Goal: Task Accomplishment & Management: Manage account settings

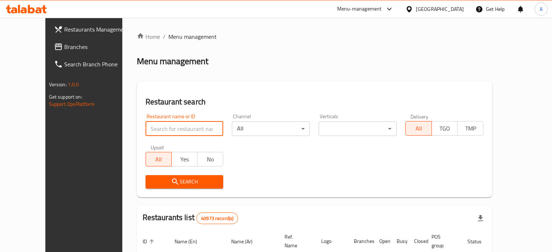
click at [146, 128] on input "search" at bounding box center [185, 129] width 78 height 15
type input "ي"
type input "d"
type input "boody"
click button "Search" at bounding box center [185, 181] width 78 height 13
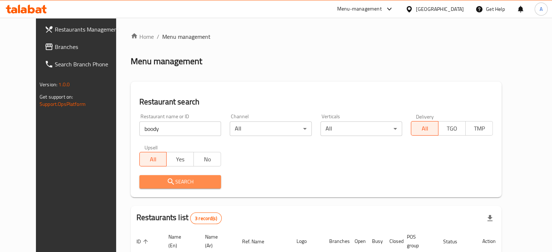
click at [167, 185] on icon "submit" at bounding box center [171, 182] width 9 height 9
click at [186, 182] on span "Search" at bounding box center [180, 182] width 70 height 9
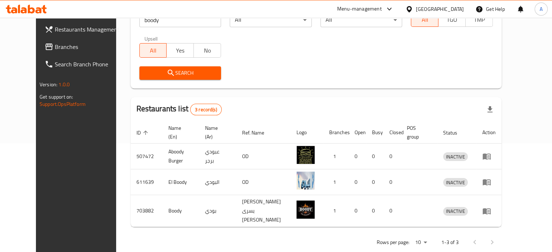
scroll to position [111, 0]
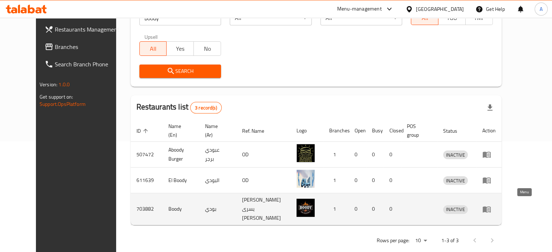
click at [491, 206] on icon "enhanced table" at bounding box center [487, 209] width 9 height 9
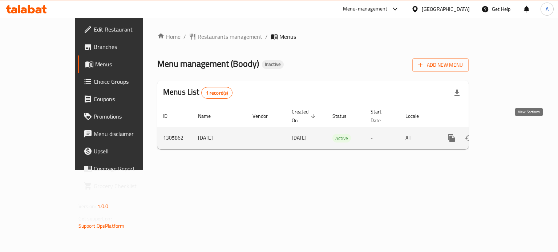
click at [507, 135] on icon "enhanced table" at bounding box center [503, 138] width 7 height 7
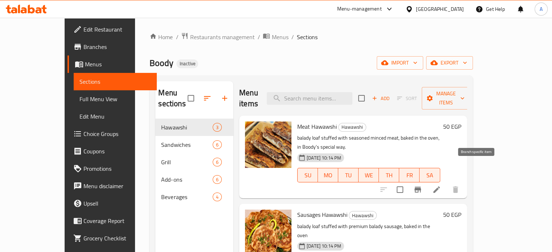
click at [422, 186] on icon "Branch-specific-item" at bounding box center [418, 190] width 9 height 9
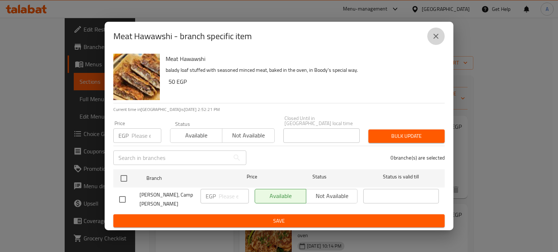
click at [436, 41] on icon "close" at bounding box center [435, 36] width 9 height 9
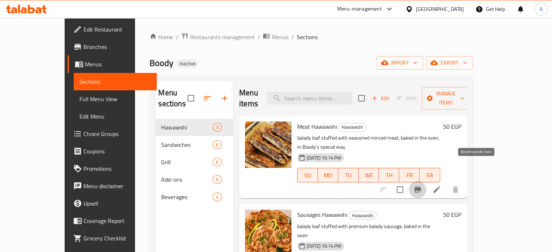
click at [422, 186] on icon "Branch-specific-item" at bounding box center [418, 190] width 9 height 9
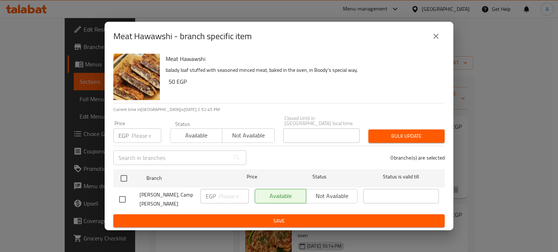
click at [138, 137] on input "number" at bounding box center [146, 136] width 30 height 15
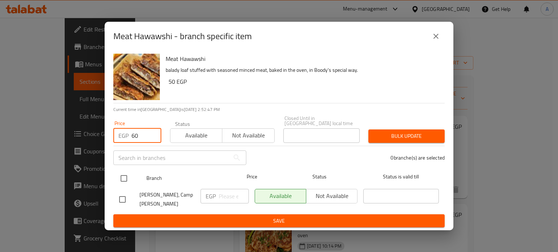
type input "60"
click at [122, 178] on input "checkbox" at bounding box center [123, 178] width 15 height 15
checkbox input "true"
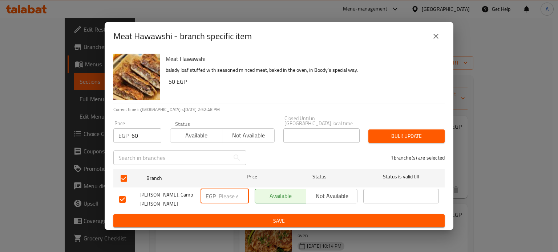
click at [221, 191] on input "number" at bounding box center [234, 196] width 30 height 15
type input "60"
click at [382, 140] on span "Bulk update" at bounding box center [406, 136] width 65 height 9
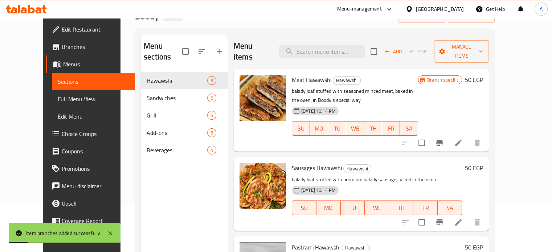
scroll to position [48, 0]
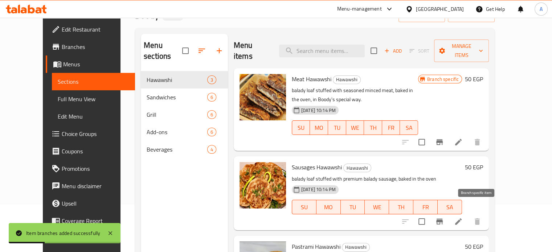
click at [443, 219] on icon "Branch-specific-item" at bounding box center [439, 222] width 7 height 6
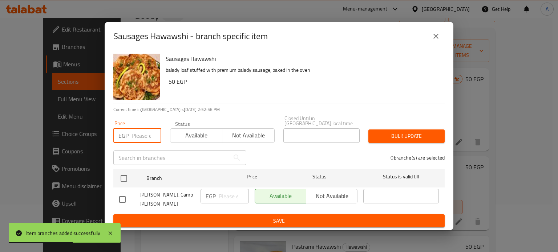
click at [137, 132] on input "number" at bounding box center [146, 136] width 30 height 15
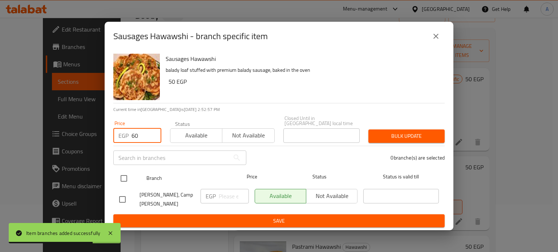
type input "60"
click at [126, 179] on input "checkbox" at bounding box center [123, 178] width 15 height 15
checkbox input "true"
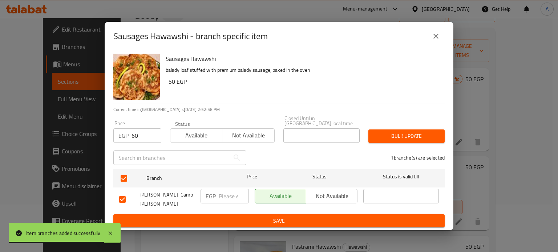
click at [228, 195] on input "number" at bounding box center [234, 196] width 30 height 15
type input "60"
click at [398, 137] on span "Bulk update" at bounding box center [406, 136] width 65 height 9
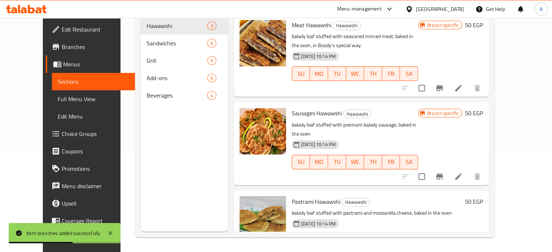
scroll to position [13, 0]
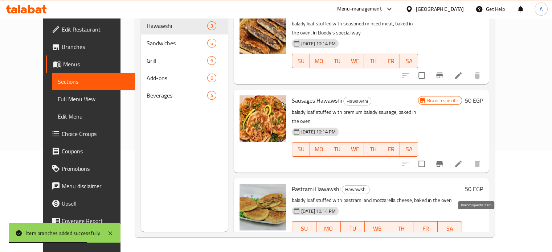
click at [444, 239] on icon "Branch-specific-item" at bounding box center [439, 243] width 9 height 9
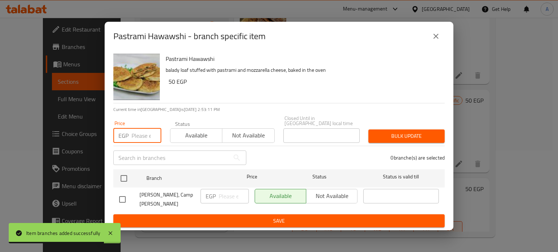
click at [150, 141] on input "number" at bounding box center [146, 136] width 30 height 15
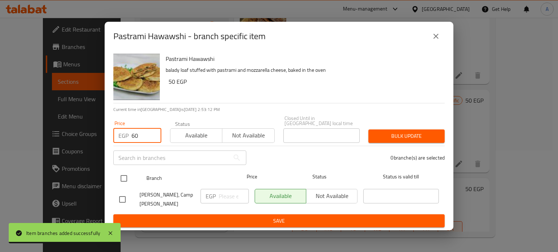
type input "60"
click at [127, 178] on input "checkbox" at bounding box center [123, 178] width 15 height 15
checkbox input "true"
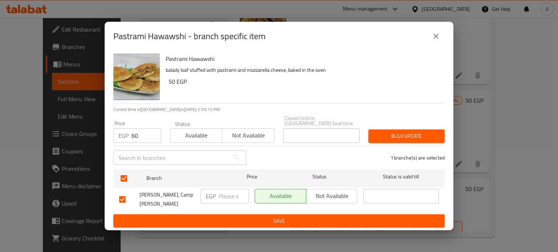
click at [223, 191] on input "number" at bounding box center [234, 196] width 30 height 15
type input "60"
click at [383, 139] on span "Bulk update" at bounding box center [406, 136] width 65 height 9
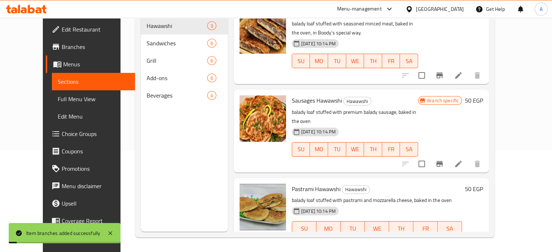
scroll to position [17, 0]
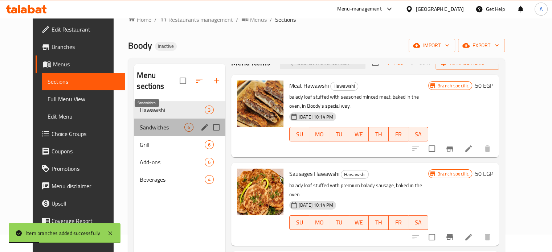
drag, startPoint x: 557, startPoint y: 115, endPoint x: 119, endPoint y: 113, distance: 438.2
click at [140, 123] on span "Sandwiches" at bounding box center [162, 127] width 44 height 9
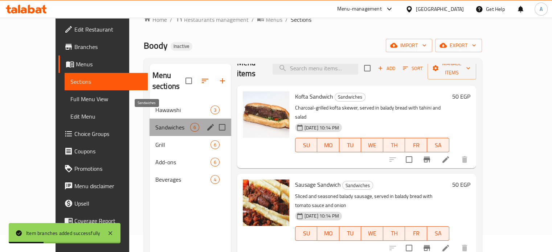
click at [155, 123] on span "Sandwiches" at bounding box center [172, 127] width 35 height 9
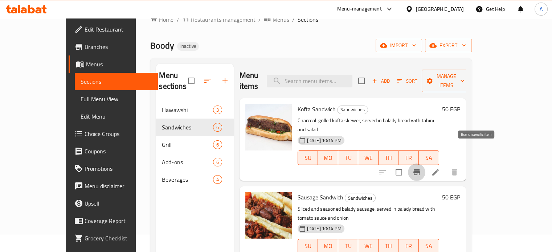
click at [420, 170] on icon "Branch-specific-item" at bounding box center [417, 173] width 7 height 6
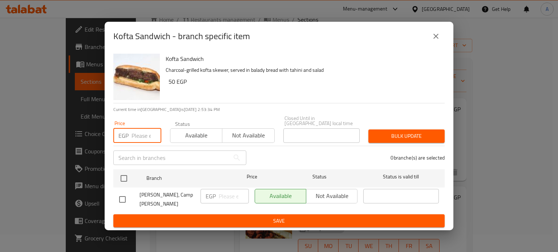
click at [141, 137] on input "number" at bounding box center [146, 136] width 30 height 15
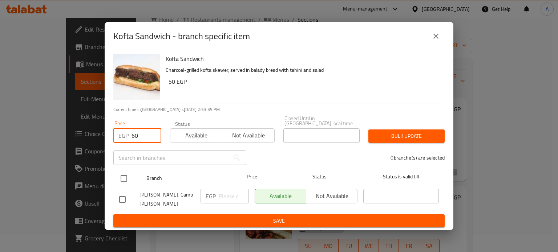
type input "60"
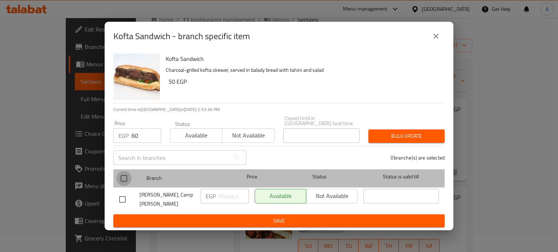
click at [123, 178] on input "checkbox" at bounding box center [123, 178] width 15 height 15
checkbox input "true"
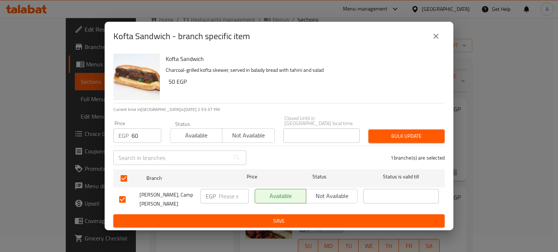
click at [231, 203] on input "number" at bounding box center [234, 196] width 30 height 15
type input "60"
click at [381, 134] on span "Bulk update" at bounding box center [406, 136] width 65 height 9
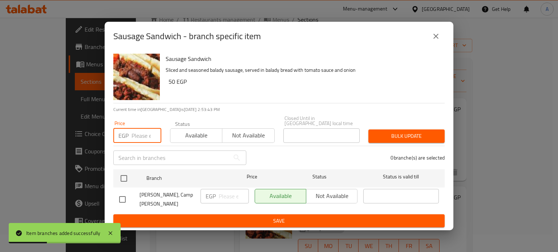
click at [141, 139] on input "number" at bounding box center [146, 136] width 30 height 15
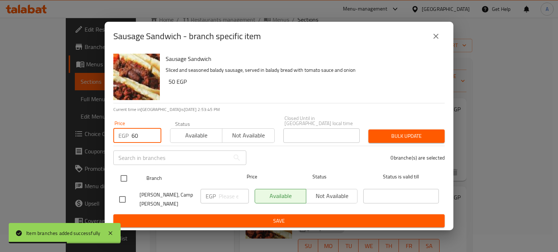
type input "60"
click at [119, 176] on input "checkbox" at bounding box center [123, 178] width 15 height 15
checkbox input "true"
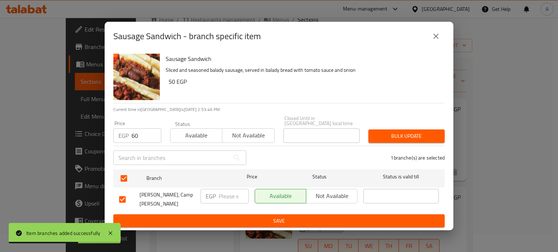
click at [222, 196] on input "number" at bounding box center [234, 196] width 30 height 15
type input "60"
click at [391, 136] on span "Bulk update" at bounding box center [406, 136] width 65 height 9
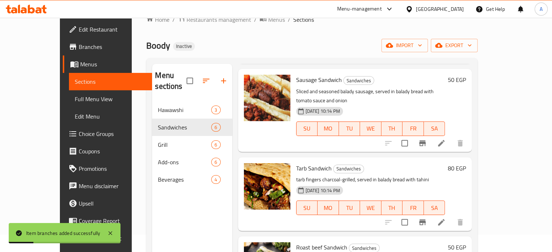
scroll to position [124, 0]
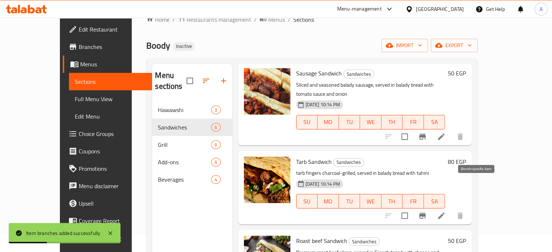
click at [427, 212] on icon "Branch-specific-item" at bounding box center [422, 216] width 9 height 9
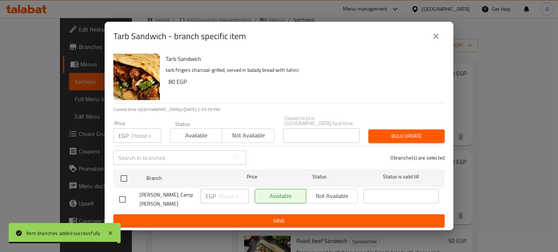
click at [142, 138] on input "number" at bounding box center [146, 136] width 30 height 15
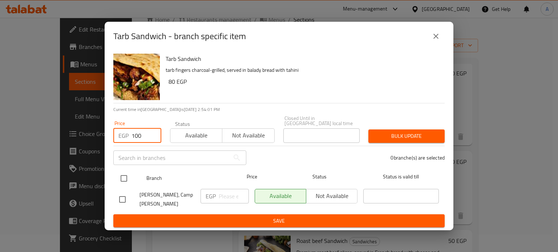
type input "100"
click at [123, 174] on input "checkbox" at bounding box center [123, 178] width 15 height 15
checkbox input "true"
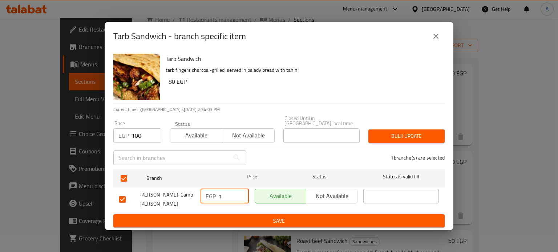
click at [228, 198] on input "1" at bounding box center [234, 196] width 30 height 15
type input "100"
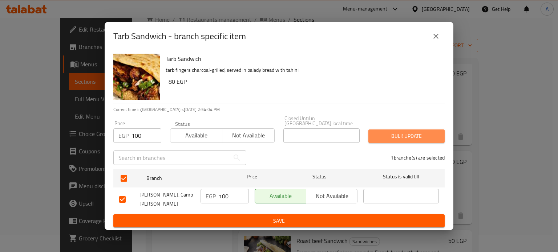
click at [387, 133] on span "Bulk update" at bounding box center [406, 136] width 65 height 9
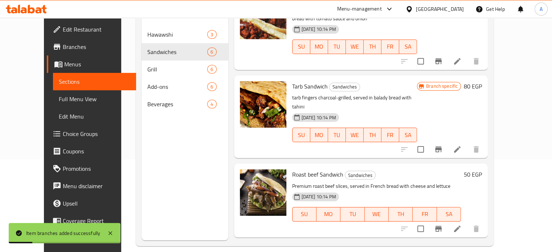
scroll to position [96, 0]
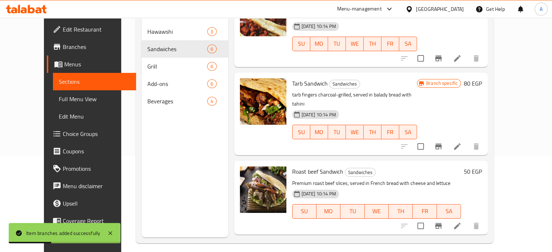
drag, startPoint x: 526, startPoint y: 146, endPoint x: 525, endPoint y: 180, distance: 34.1
click at [488, 180] on div "Roast beef Sandwich Sandwiches Premium roast beef slices, served in French brea…" at bounding box center [361, 198] width 254 height 74
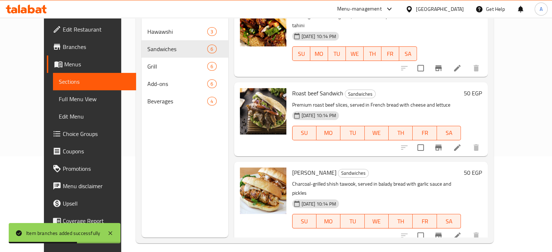
scroll to position [204, 0]
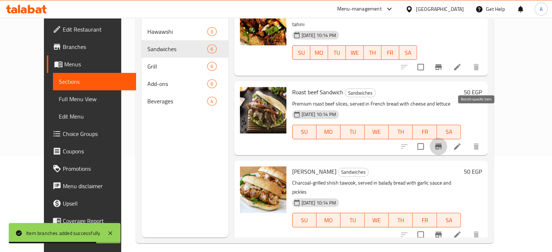
click at [442, 144] on icon "Branch-specific-item" at bounding box center [438, 147] width 7 height 6
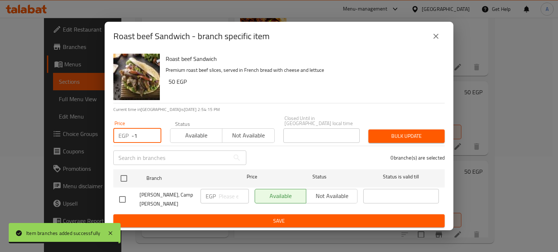
click at [151, 139] on input "-1" at bounding box center [146, 136] width 30 height 15
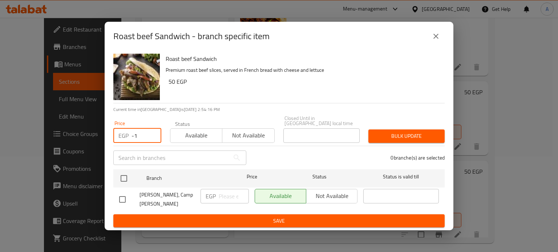
drag, startPoint x: 143, startPoint y: 135, endPoint x: 121, endPoint y: 137, distance: 22.2
click at [121, 137] on div "EGP -1 Price" at bounding box center [137, 136] width 48 height 15
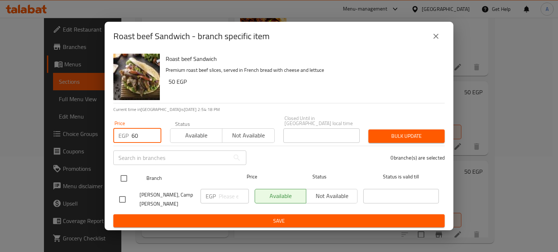
type input "60"
click at [121, 176] on input "checkbox" at bounding box center [123, 178] width 15 height 15
checkbox input "true"
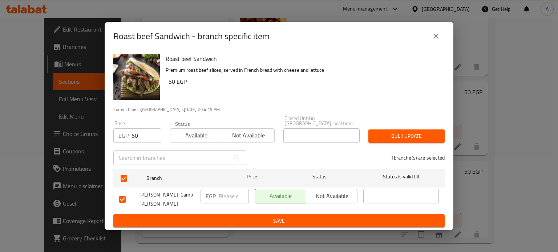
click at [223, 195] on input "number" at bounding box center [234, 196] width 30 height 15
type input "60"
click at [382, 135] on span "Bulk update" at bounding box center [406, 136] width 65 height 9
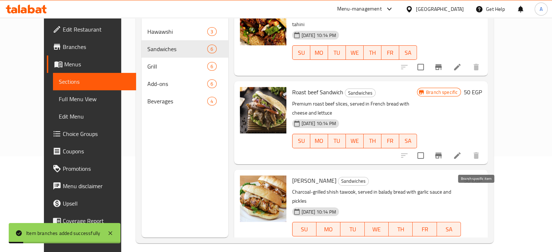
click at [443, 240] on icon "Branch-specific-item" at bounding box center [438, 244] width 9 height 9
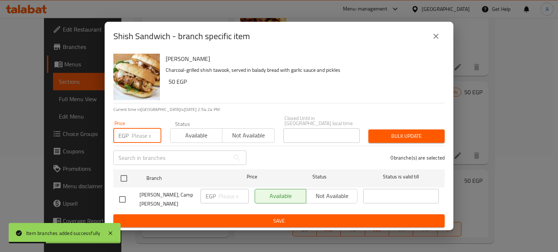
click at [146, 139] on input "number" at bounding box center [146, 136] width 30 height 15
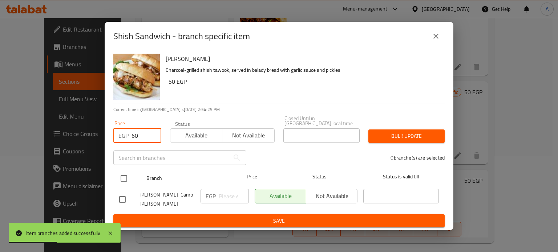
type input "60"
click at [119, 177] on input "checkbox" at bounding box center [123, 178] width 15 height 15
checkbox input "true"
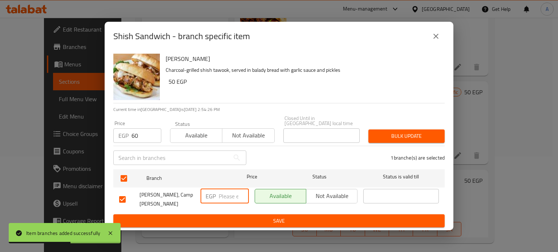
click at [226, 199] on input "number" at bounding box center [234, 196] width 30 height 15
type input "60"
click at [393, 137] on span "Bulk update" at bounding box center [406, 136] width 65 height 9
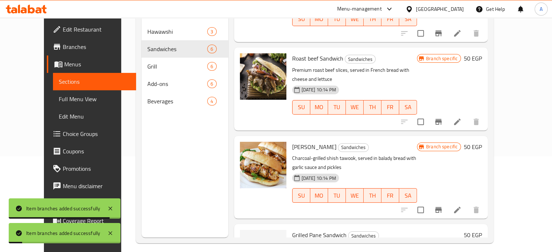
scroll to position [251, 0]
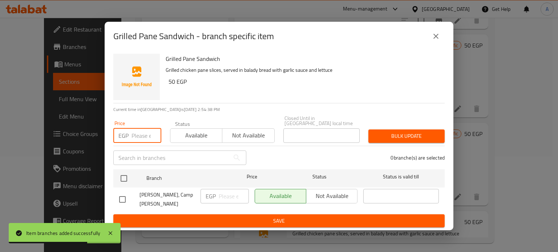
click at [143, 131] on input "number" at bounding box center [146, 136] width 30 height 15
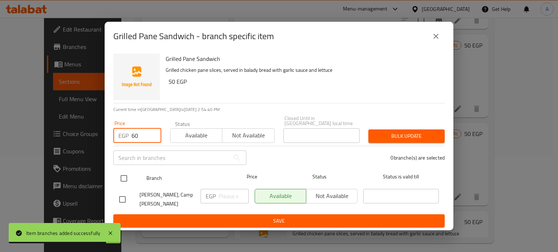
type input "60"
click at [120, 177] on input "checkbox" at bounding box center [123, 178] width 15 height 15
checkbox input "true"
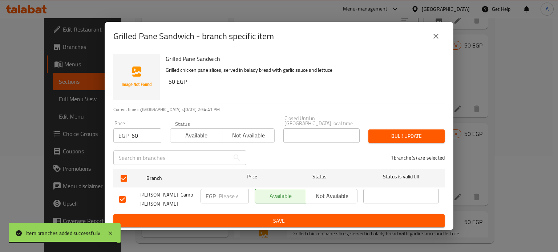
click at [220, 199] on input "number" at bounding box center [234, 196] width 30 height 15
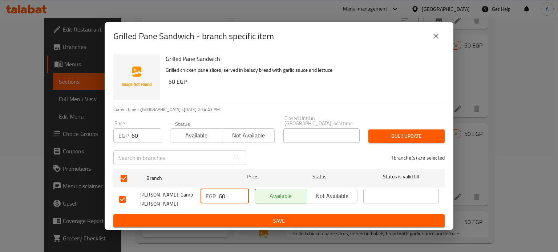
type input "60"
click at [400, 135] on span "Bulk update" at bounding box center [406, 136] width 65 height 9
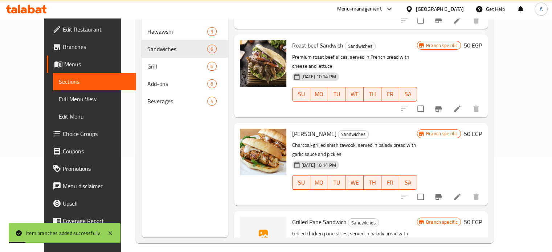
scroll to position [0, 0]
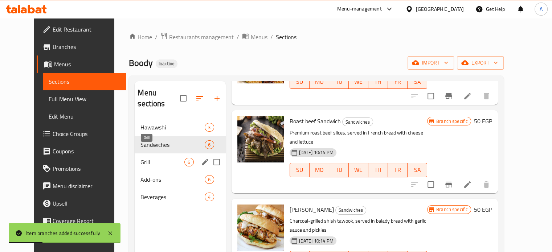
click at [141, 158] on span "Grill" at bounding box center [163, 162] width 44 height 9
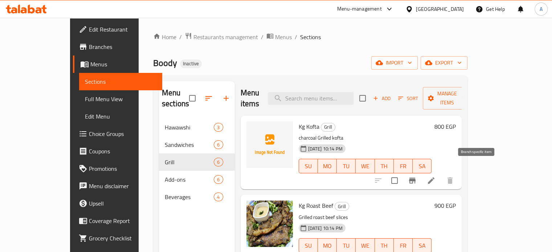
click at [417, 176] on icon "Branch-specific-item" at bounding box center [412, 180] width 9 height 9
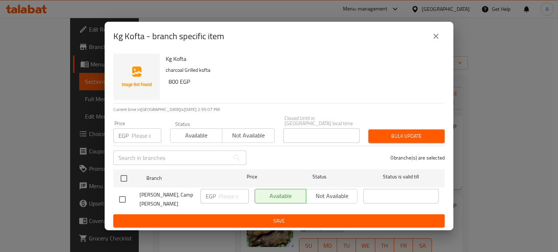
click at [135, 134] on input "number" at bounding box center [146, 136] width 30 height 15
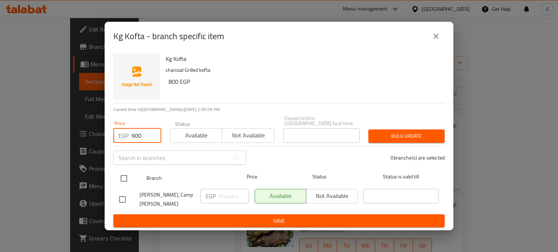
type input "900"
click at [123, 174] on input "checkbox" at bounding box center [123, 178] width 15 height 15
checkbox input "true"
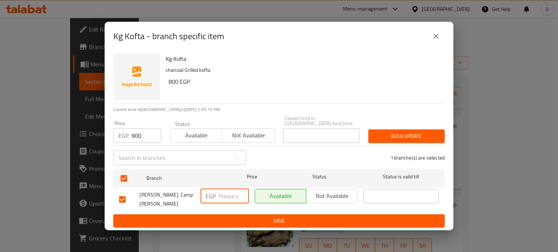
click at [226, 196] on input "number" at bounding box center [234, 196] width 30 height 15
type input "900"
click at [398, 142] on button "Bulk update" at bounding box center [406, 136] width 76 height 13
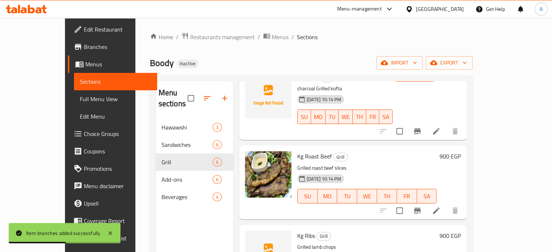
scroll to position [50, 0]
click at [422, 206] on icon "Branch-specific-item" at bounding box center [417, 210] width 9 height 9
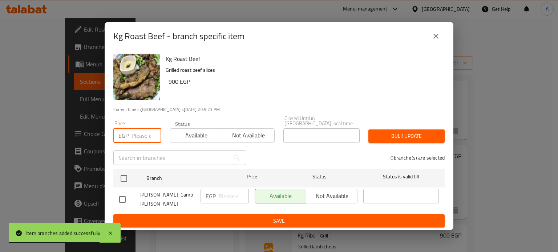
click at [137, 130] on input "number" at bounding box center [146, 136] width 30 height 15
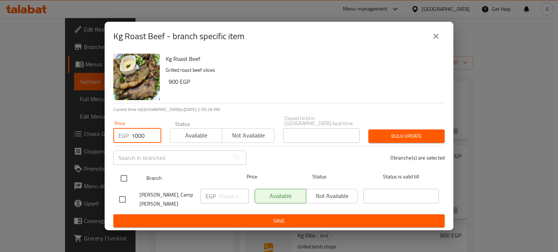
type input "1000"
click at [128, 177] on input "checkbox" at bounding box center [123, 178] width 15 height 15
checkbox input "true"
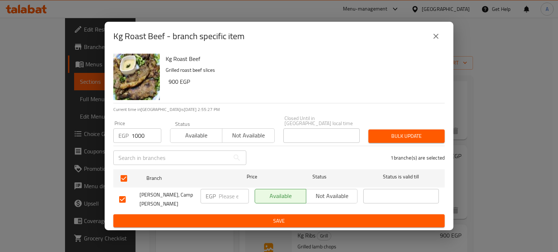
click at [224, 199] on input "number" at bounding box center [234, 196] width 30 height 15
type input "1000"
click at [394, 135] on span "Bulk update" at bounding box center [406, 136] width 65 height 9
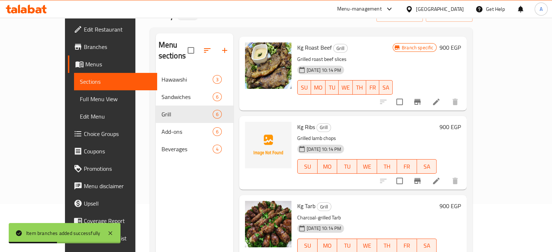
scroll to position [117, 0]
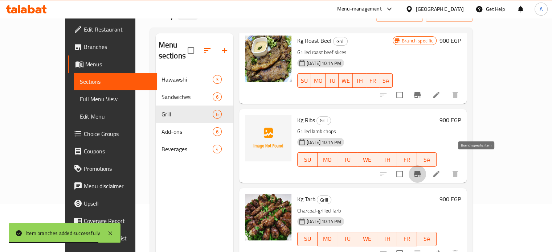
click at [422, 170] on icon "Branch-specific-item" at bounding box center [417, 174] width 9 height 9
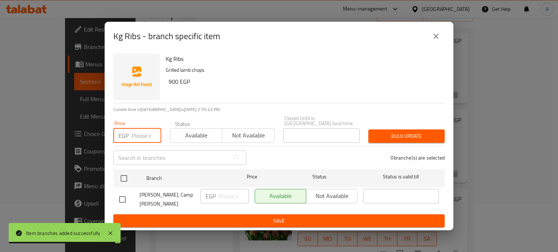
click at [139, 141] on input "number" at bounding box center [146, 136] width 30 height 15
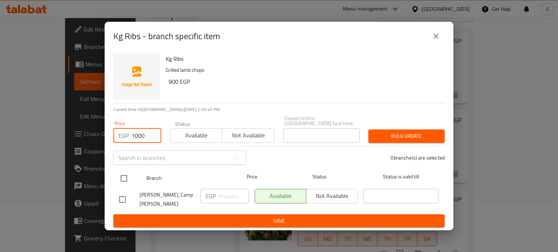
type input "1000"
click at [122, 178] on input "checkbox" at bounding box center [123, 178] width 15 height 15
checkbox input "true"
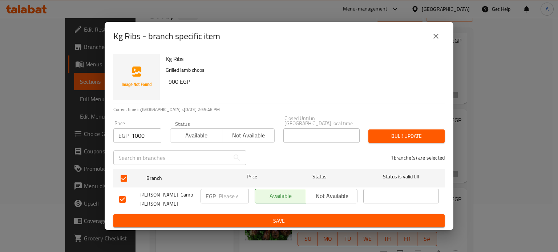
click at [218, 200] on div "EGP ​" at bounding box center [224, 196] width 48 height 15
type input "1000"
click at [394, 132] on span "Bulk update" at bounding box center [406, 136] width 65 height 9
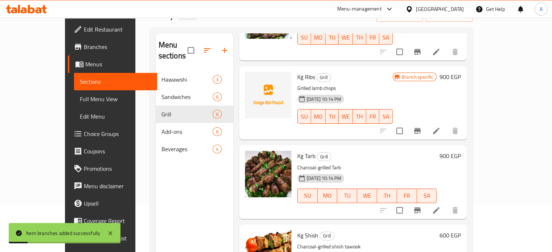
scroll to position [170, 0]
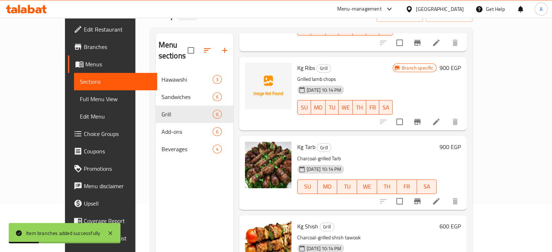
click at [421, 199] on icon "Branch-specific-item" at bounding box center [417, 202] width 7 height 6
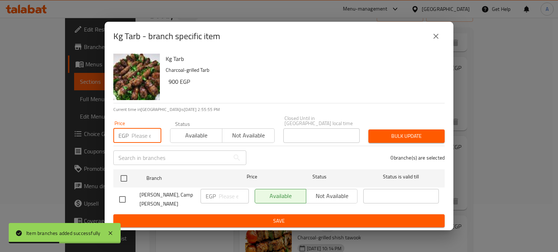
click at [132, 141] on input "number" at bounding box center [146, 136] width 30 height 15
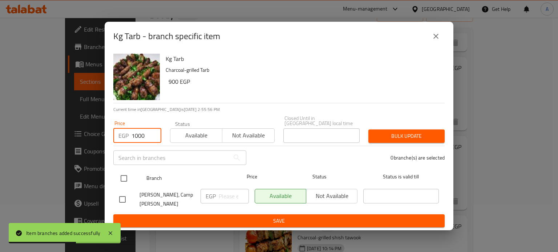
type input "1000"
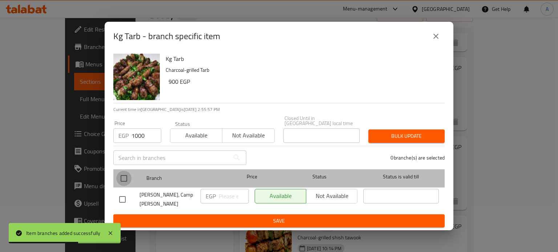
click at [123, 180] on input "checkbox" at bounding box center [123, 178] width 15 height 15
checkbox input "true"
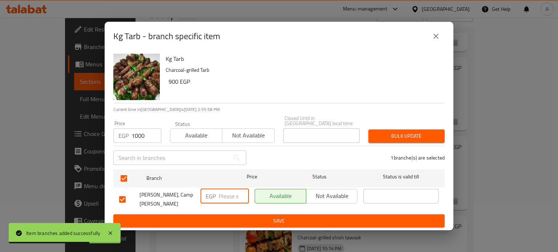
click at [230, 194] on input "number" at bounding box center [234, 196] width 30 height 15
type input "1000"
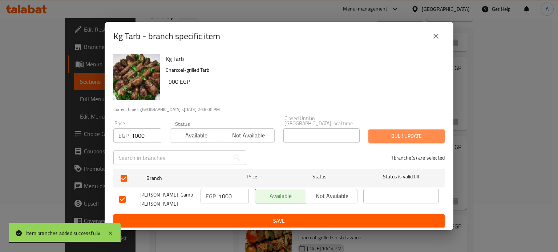
click at [408, 135] on span "Bulk update" at bounding box center [406, 136] width 65 height 9
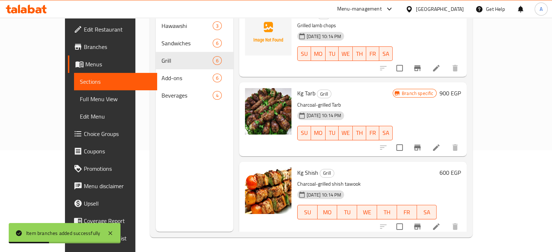
scroll to position [241, 0]
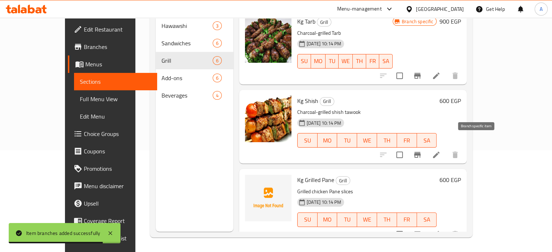
click at [422, 151] on icon "Branch-specific-item" at bounding box center [417, 155] width 9 height 9
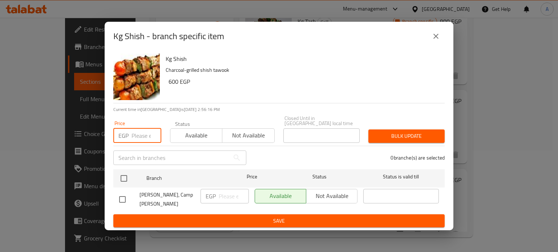
click at [147, 135] on input "number" at bounding box center [146, 136] width 30 height 15
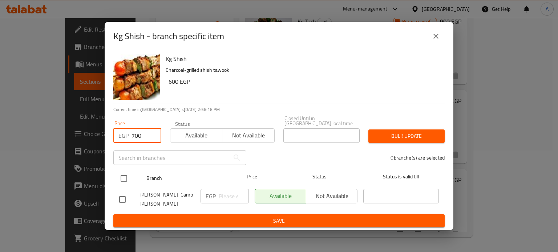
type input "700"
click at [125, 176] on input "checkbox" at bounding box center [123, 178] width 15 height 15
checkbox input "true"
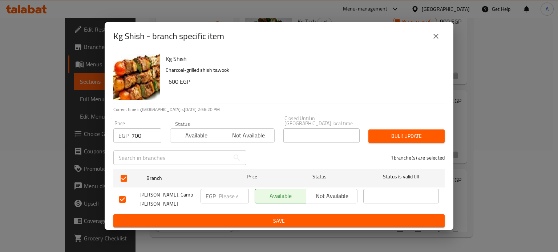
click at [224, 198] on input "number" at bounding box center [234, 196] width 30 height 15
type input "700"
click at [383, 135] on span "Bulk update" at bounding box center [406, 136] width 65 height 9
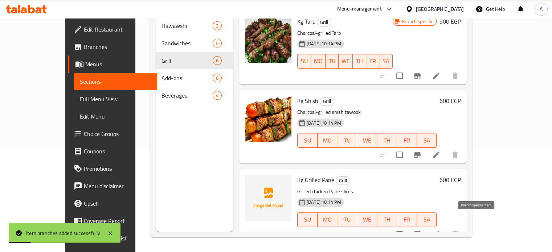
click at [421, 232] on icon "Branch-specific-item" at bounding box center [417, 235] width 7 height 6
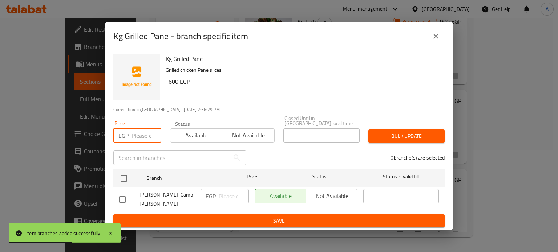
click at [142, 136] on input "number" at bounding box center [146, 136] width 30 height 15
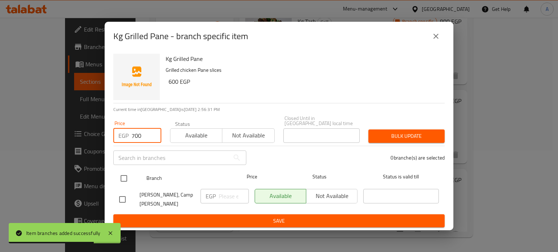
type input "700"
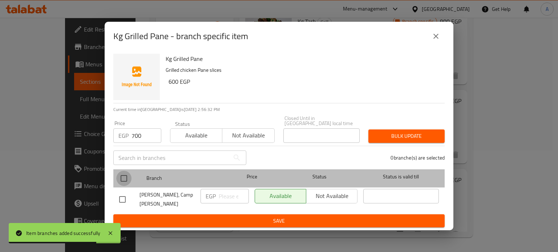
click at [124, 176] on input "checkbox" at bounding box center [123, 178] width 15 height 15
checkbox input "true"
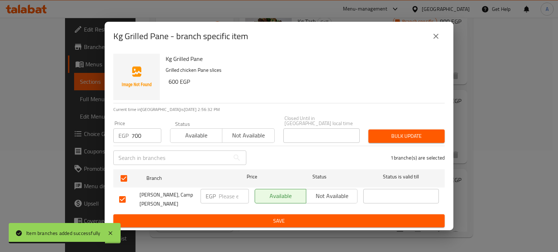
click at [221, 199] on input "number" at bounding box center [234, 196] width 30 height 15
type input "700"
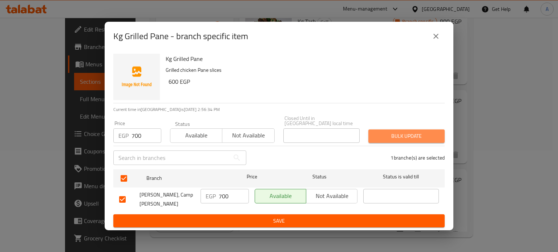
click at [407, 133] on span "Bulk update" at bounding box center [406, 136] width 65 height 9
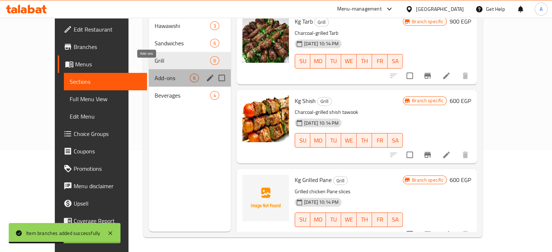
click at [155, 74] on span "Add-ons" at bounding box center [172, 78] width 35 height 9
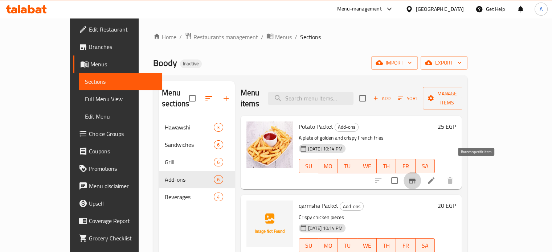
click at [417, 176] on icon "Branch-specific-item" at bounding box center [412, 180] width 9 height 9
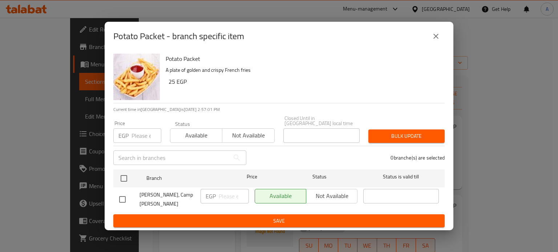
click at [146, 140] on input "number" at bounding box center [146, 136] width 30 height 15
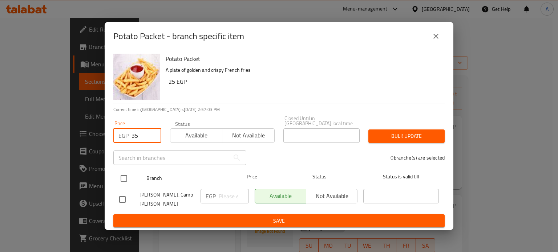
type input "35"
click at [122, 174] on input "checkbox" at bounding box center [123, 178] width 15 height 15
checkbox input "true"
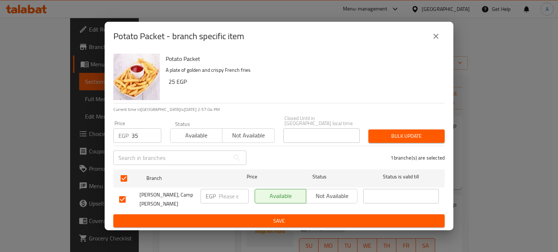
click at [232, 198] on input "number" at bounding box center [234, 196] width 30 height 15
type input "35"
click at [392, 138] on span "Bulk update" at bounding box center [406, 136] width 65 height 9
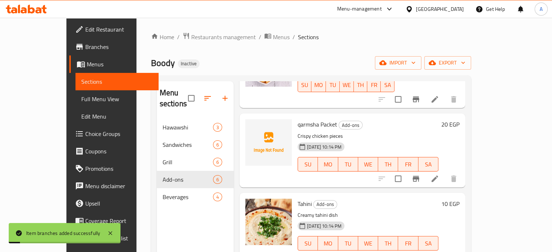
scroll to position [84, 0]
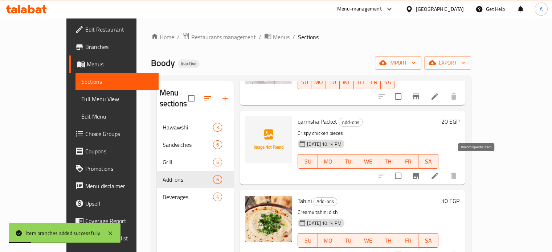
click at [425, 170] on button "Branch-specific-item" at bounding box center [415, 175] width 17 height 17
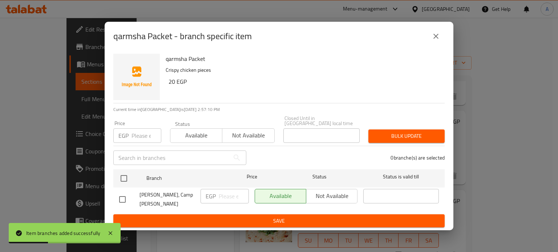
click at [131, 130] on div "EGP Price" at bounding box center [137, 136] width 48 height 15
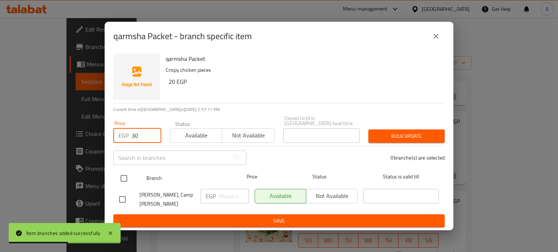
type input "30"
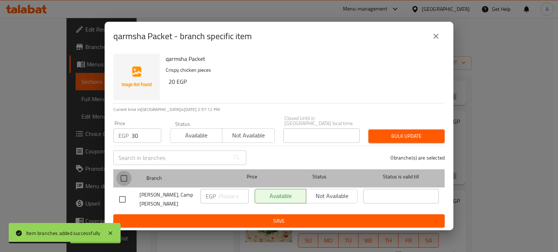
click at [124, 184] on input "checkbox" at bounding box center [123, 178] width 15 height 15
checkbox input "true"
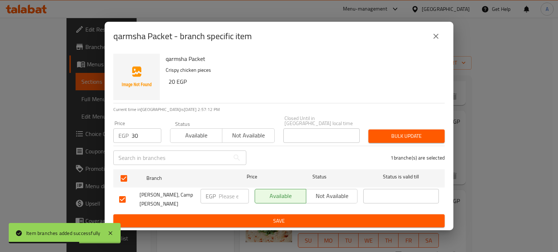
click at [225, 197] on input "number" at bounding box center [234, 196] width 30 height 15
type input "30"
click at [377, 136] on span "Bulk update" at bounding box center [406, 136] width 65 height 9
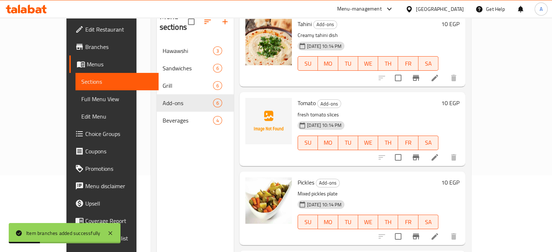
scroll to position [186, 0]
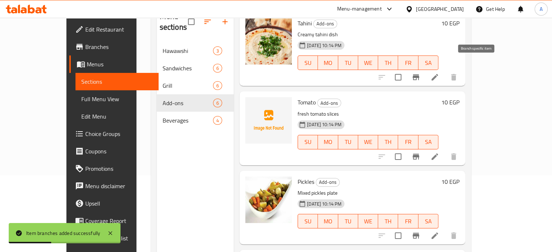
click at [425, 69] on button "Branch-specific-item" at bounding box center [415, 77] width 17 height 17
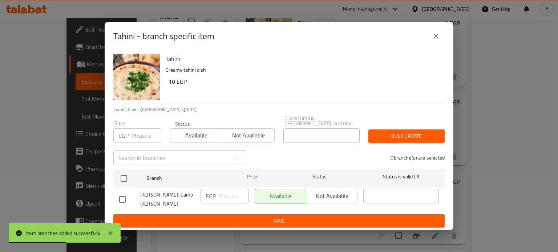
click at [141, 141] on input "number" at bounding box center [146, 136] width 30 height 15
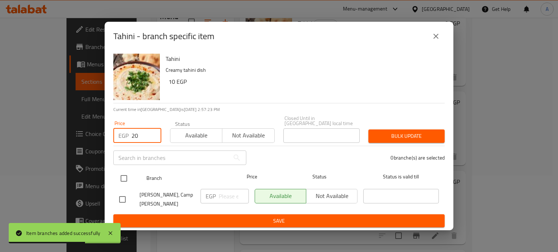
type input "20"
click at [125, 182] on input "checkbox" at bounding box center [123, 178] width 15 height 15
checkbox input "true"
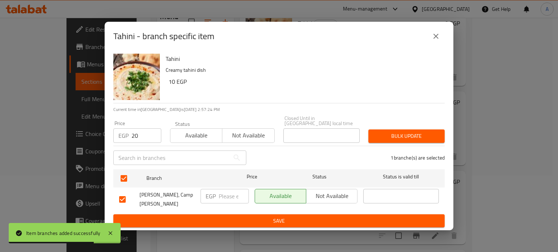
click at [225, 197] on input "number" at bounding box center [234, 196] width 30 height 15
type input "20"
click at [382, 134] on span "Bulk update" at bounding box center [406, 136] width 65 height 9
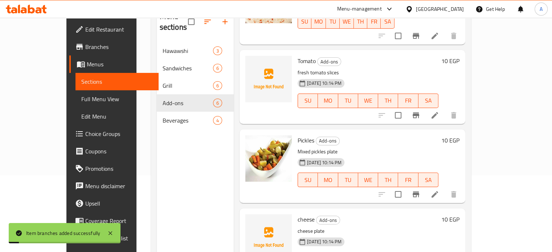
scroll to position [228, 0]
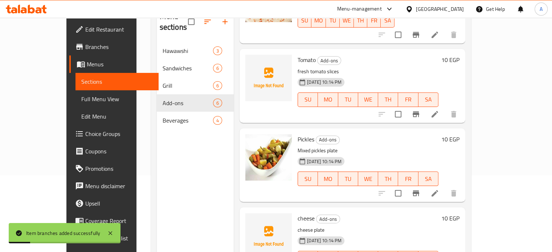
click at [419, 111] on icon "Branch-specific-item" at bounding box center [416, 114] width 7 height 6
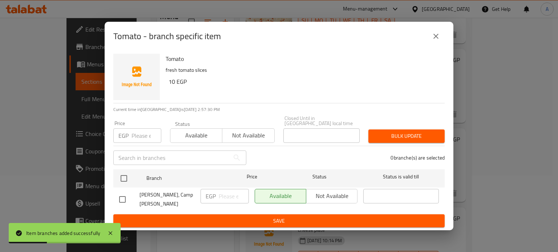
click at [139, 136] on input "number" at bounding box center [146, 136] width 30 height 15
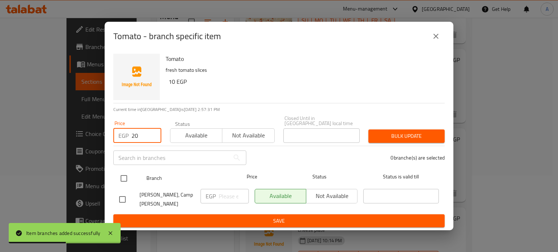
type input "20"
click at [128, 176] on input "checkbox" at bounding box center [123, 178] width 15 height 15
checkbox input "true"
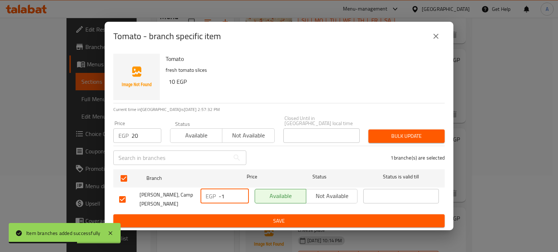
click at [241, 198] on input "-1" at bounding box center [234, 196] width 30 height 15
drag, startPoint x: 229, startPoint y: 197, endPoint x: 181, endPoint y: 198, distance: 48.7
click at [181, 198] on div "[PERSON_NAME], Camp [PERSON_NAME] EGP -1 ​ Available Not available ​" at bounding box center [278, 199] width 325 height 27
type input "20"
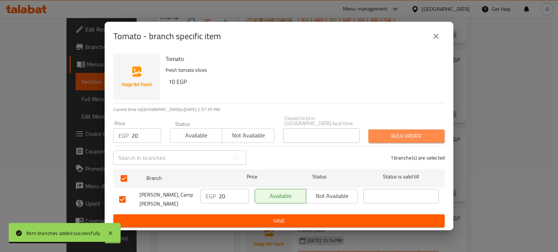
click at [378, 138] on span "Bulk update" at bounding box center [406, 136] width 65 height 9
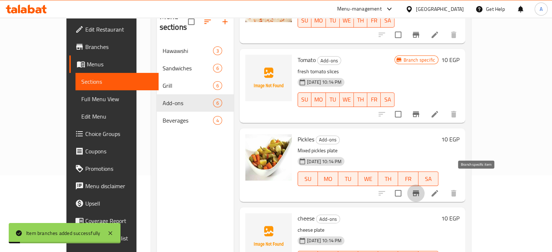
click at [420, 189] on icon "Branch-specific-item" at bounding box center [416, 193] width 9 height 9
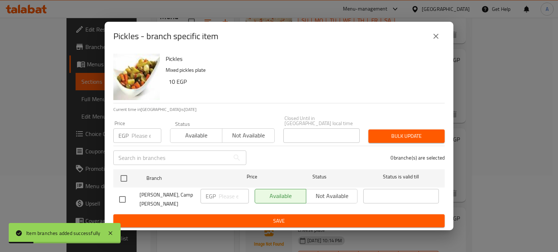
click at [139, 137] on input "number" at bounding box center [146, 136] width 30 height 15
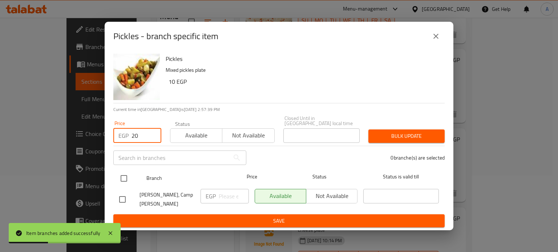
type input "20"
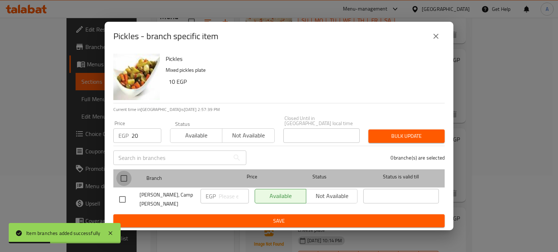
click at [122, 181] on input "checkbox" at bounding box center [123, 178] width 15 height 15
checkbox input "true"
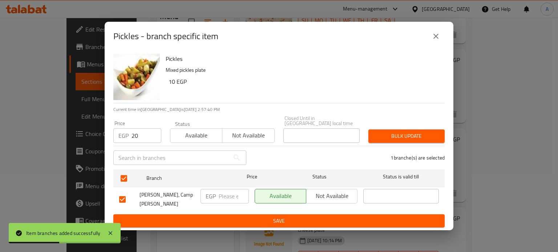
click at [223, 196] on input "number" at bounding box center [234, 196] width 30 height 15
type input "20"
click at [392, 132] on span "Bulk update" at bounding box center [406, 136] width 65 height 9
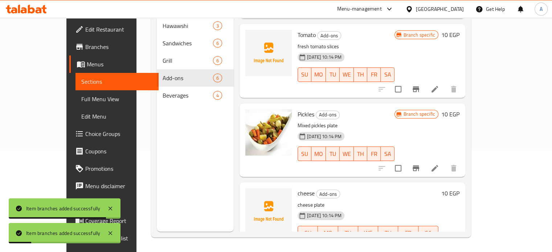
scroll to position [241, 0]
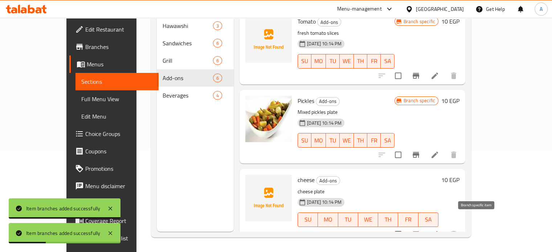
click at [419, 232] on icon "Branch-specific-item" at bounding box center [416, 235] width 7 height 6
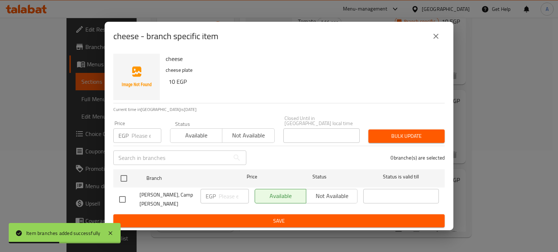
click at [138, 133] on input "number" at bounding box center [146, 136] width 30 height 15
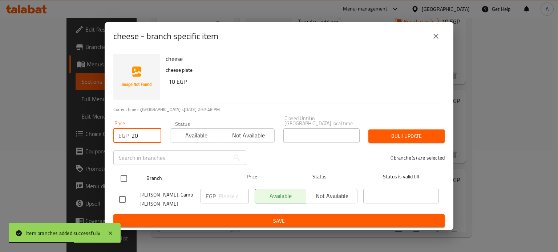
type input "20"
click at [128, 181] on input "checkbox" at bounding box center [123, 178] width 15 height 15
checkbox input "true"
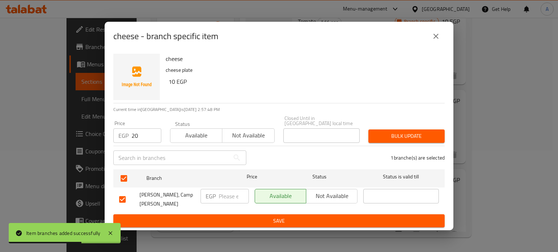
click at [227, 202] on input "number" at bounding box center [234, 196] width 30 height 15
type input "20"
click at [385, 137] on span "Bulk update" at bounding box center [406, 136] width 65 height 9
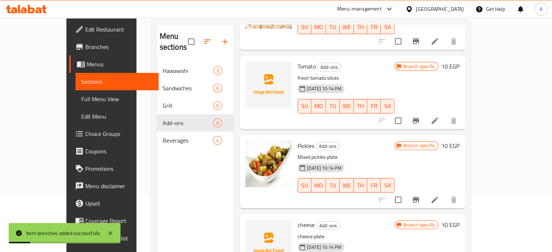
scroll to position [61, 0]
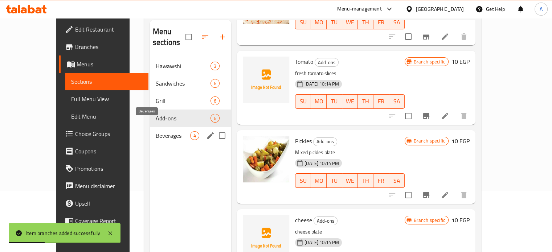
click at [156, 131] on span "Beverages" at bounding box center [173, 135] width 34 height 9
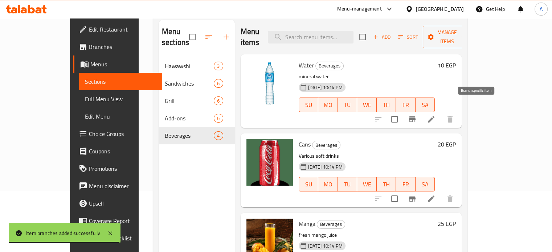
click at [417, 115] on icon "Branch-specific-item" at bounding box center [412, 119] width 9 height 9
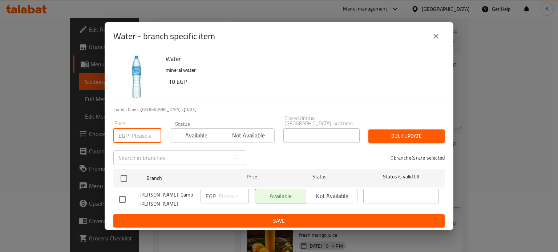
click at [141, 136] on input "number" at bounding box center [146, 136] width 30 height 15
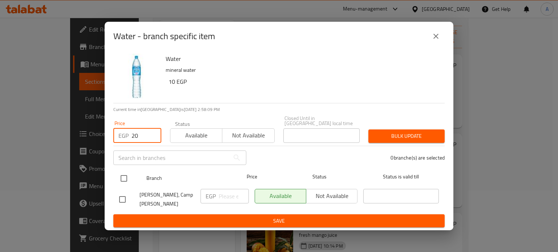
type input "20"
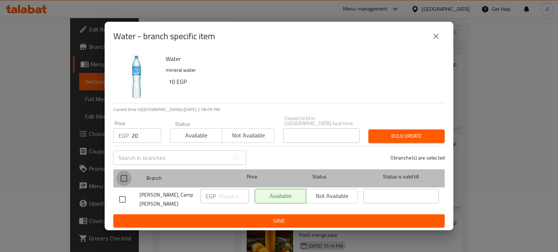
click at [125, 180] on input "checkbox" at bounding box center [123, 178] width 15 height 15
checkbox input "true"
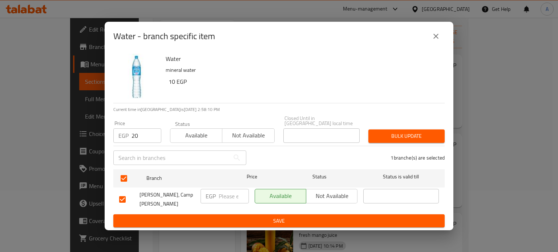
click at [228, 204] on div "EGP ​" at bounding box center [225, 199] width 54 height 27
click at [223, 197] on input "number" at bounding box center [234, 196] width 30 height 15
type input "20"
click at [392, 131] on button "Bulk update" at bounding box center [406, 136] width 76 height 13
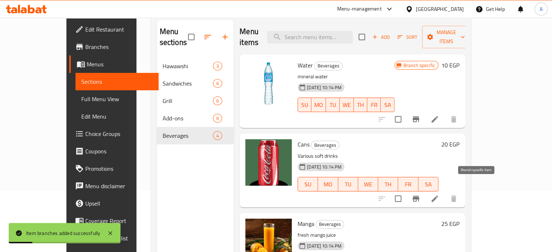
click at [420, 195] on icon "Branch-specific-item" at bounding box center [416, 199] width 9 height 9
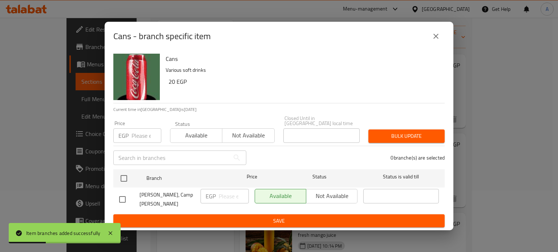
click at [148, 135] on input "number" at bounding box center [146, 136] width 30 height 15
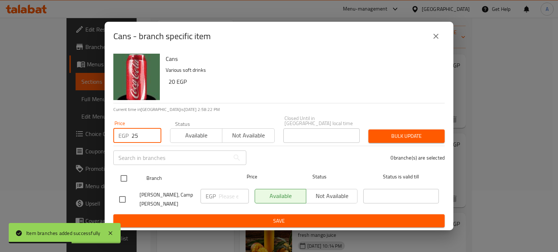
type input "25"
click at [124, 179] on input "checkbox" at bounding box center [123, 178] width 15 height 15
checkbox input "true"
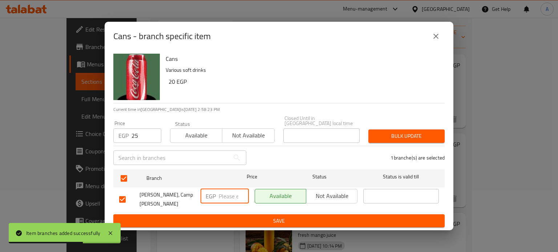
click at [231, 198] on input "number" at bounding box center [234, 196] width 30 height 15
type input "25"
click at [380, 137] on span "Bulk update" at bounding box center [406, 136] width 65 height 9
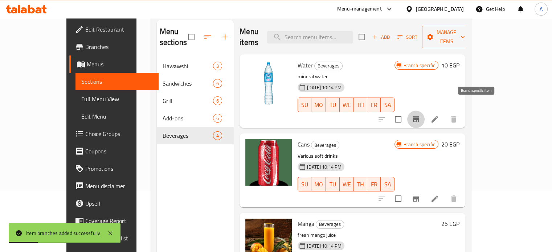
click at [425, 111] on button "Branch-specific-item" at bounding box center [415, 119] width 17 height 17
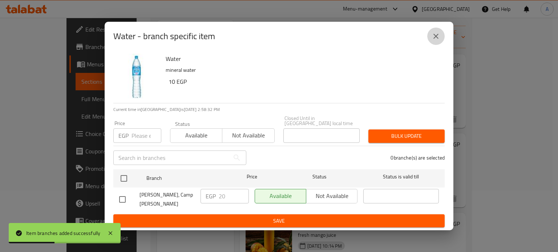
click at [439, 41] on icon "close" at bounding box center [435, 36] width 9 height 9
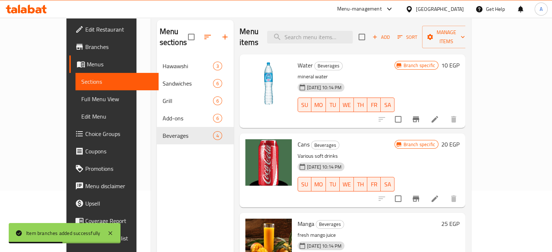
click at [486, 97] on div "Home / Restaurants management / Menus / Sections [PERSON_NAME] Inactive import …" at bounding box center [311, 124] width 349 height 336
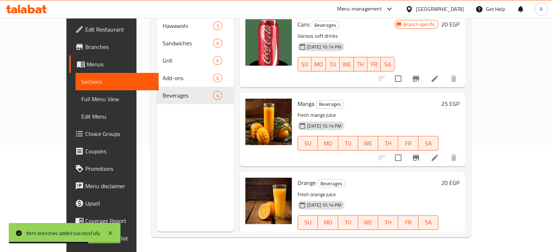
scroll to position [83, 0]
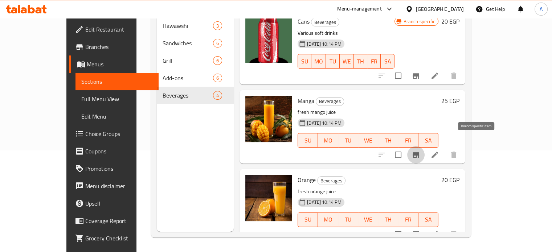
click at [419, 152] on icon "Branch-specific-item" at bounding box center [416, 155] width 7 height 6
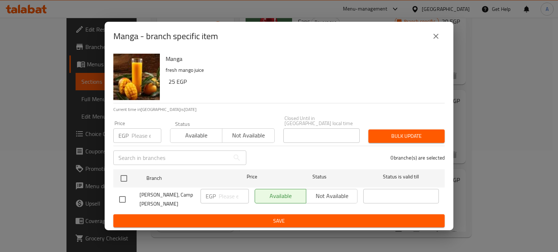
click at [132, 137] on input "number" at bounding box center [146, 136] width 30 height 15
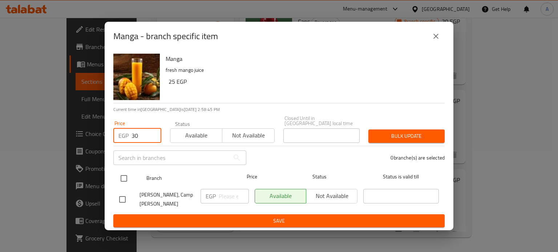
type input "30"
click at [124, 178] on input "checkbox" at bounding box center [123, 178] width 15 height 15
checkbox input "true"
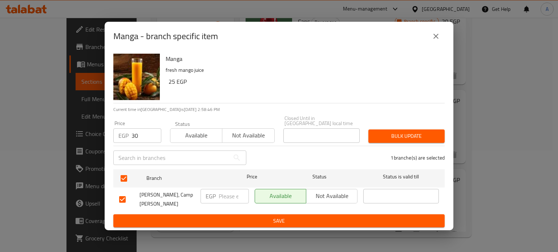
click at [225, 195] on input "number" at bounding box center [234, 196] width 30 height 15
type input "30"
click at [382, 129] on div "Bulk update" at bounding box center [406, 136] width 85 height 22
click at [386, 139] on span "Bulk update" at bounding box center [406, 136] width 65 height 9
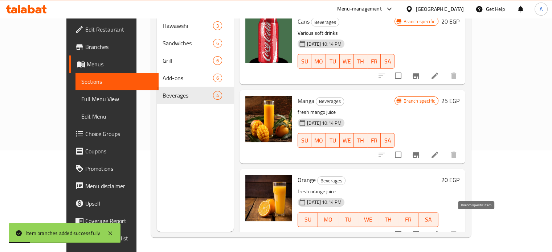
click at [420, 230] on icon "Branch-specific-item" at bounding box center [416, 234] width 9 height 9
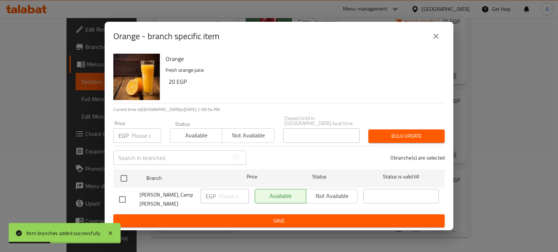
click at [149, 135] on input "number" at bounding box center [146, 136] width 30 height 15
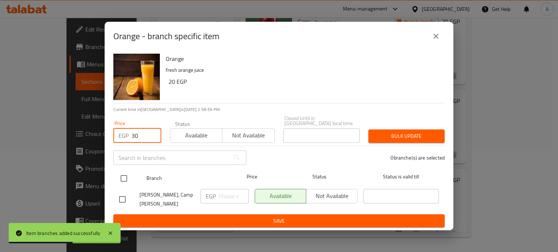
type input "30"
click at [126, 178] on input "checkbox" at bounding box center [123, 178] width 15 height 15
checkbox input "true"
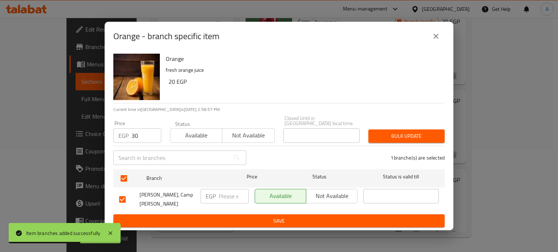
click at [235, 197] on input "number" at bounding box center [234, 196] width 30 height 15
type input "30"
click at [395, 135] on span "Bulk update" at bounding box center [406, 136] width 65 height 9
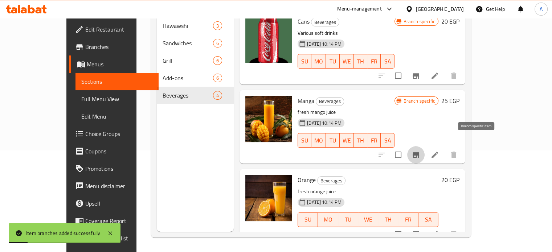
click at [420, 151] on icon "Branch-specific-item" at bounding box center [416, 155] width 9 height 9
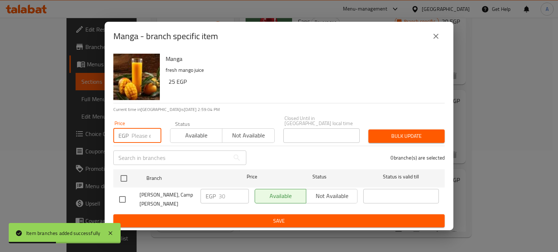
click at [142, 135] on input "number" at bounding box center [146, 136] width 30 height 15
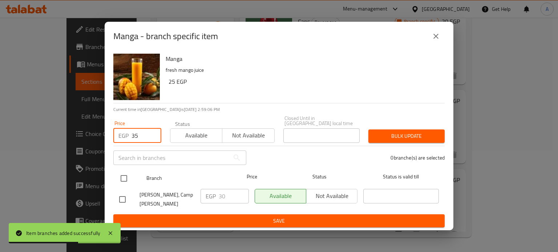
type input "35"
click at [123, 175] on input "checkbox" at bounding box center [123, 178] width 15 height 15
checkbox input "true"
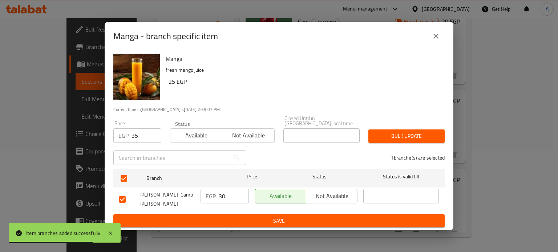
click at [221, 198] on input "30" at bounding box center [234, 196] width 30 height 15
type input "35"
click at [375, 134] on span "Bulk update" at bounding box center [406, 136] width 65 height 9
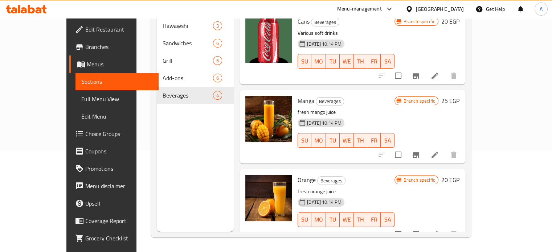
scroll to position [16, 0]
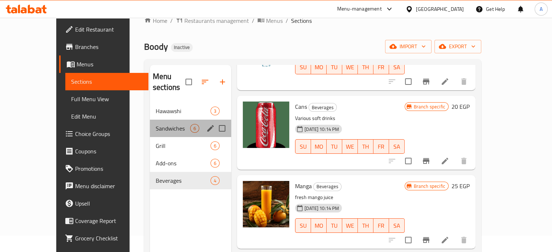
click at [156, 124] on span "Sandwiches" at bounding box center [173, 128] width 34 height 9
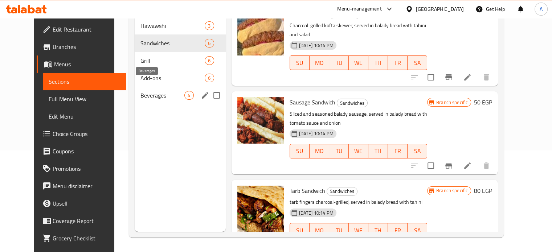
click at [141, 91] on span "Beverages" at bounding box center [163, 95] width 44 height 9
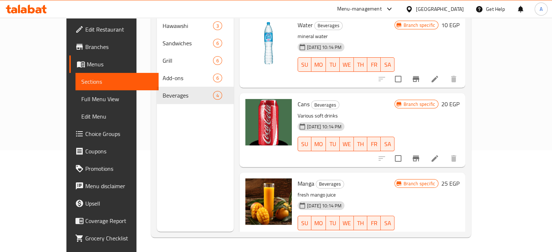
scroll to position [83, 0]
